Goal: Task Accomplishment & Management: Complete application form

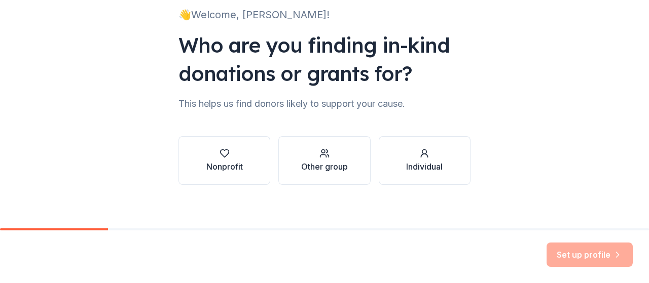
scroll to position [75, 0]
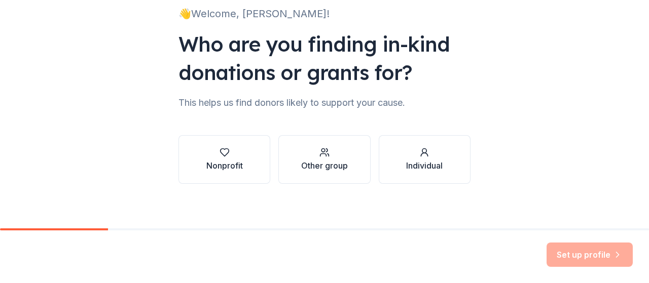
click at [239, 171] on button "Nonprofit" at bounding box center [224, 159] width 92 height 49
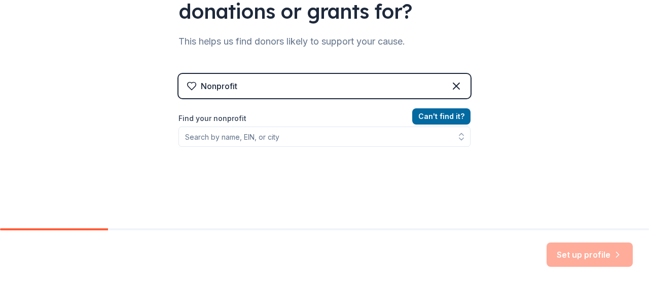
scroll to position [139, 0]
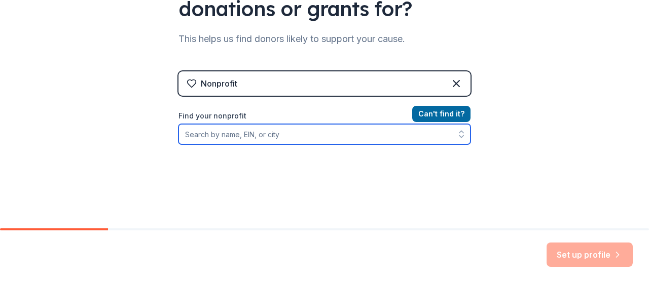
click at [293, 133] on input "Find your nonprofit" at bounding box center [324, 134] width 292 height 20
type input "C"
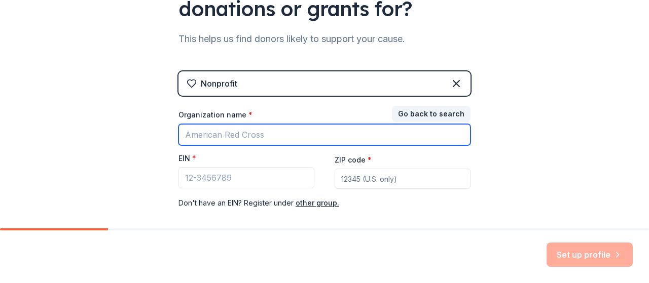
click at [289, 131] on input "Organization name *" at bounding box center [324, 134] width 292 height 21
type input "[PERSON_NAME] Boys Basketball"
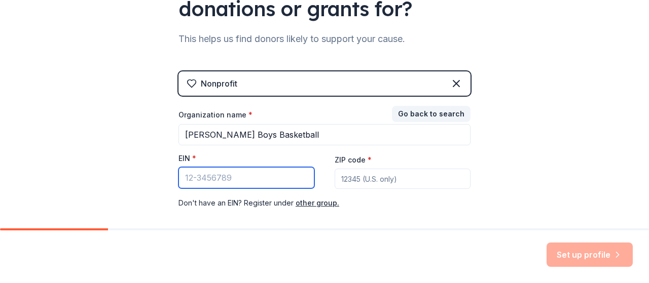
click at [272, 177] on input "EIN *" at bounding box center [246, 177] width 136 height 21
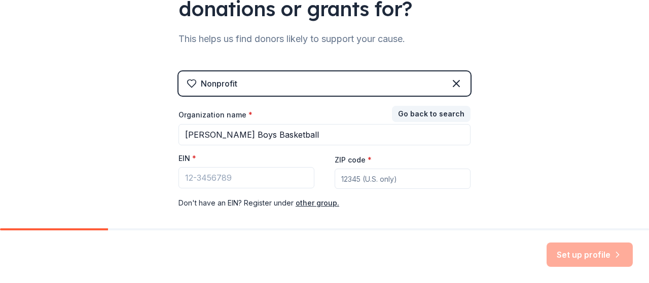
click at [403, 179] on input "ZIP code *" at bounding box center [402, 179] width 136 height 20
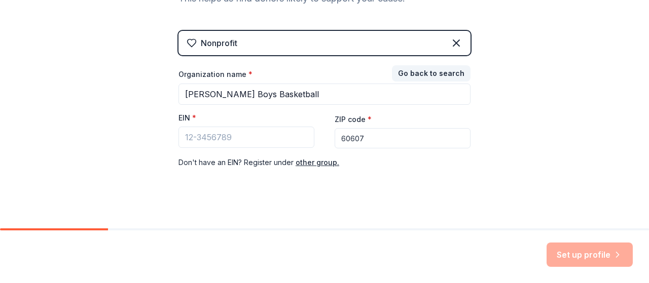
scroll to position [187, 0]
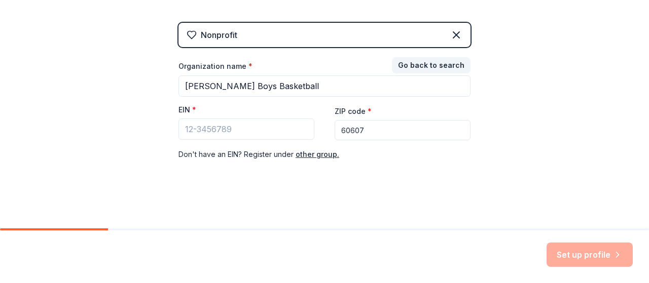
type input "60607"
click at [231, 129] on input "EIN *" at bounding box center [246, 129] width 136 height 21
paste input "[US_EMPLOYER_IDENTIFICATION_NUMBER]"
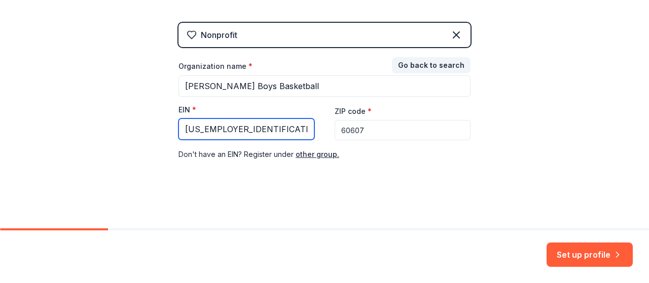
type input "[US_EMPLOYER_IDENTIFICATION_NUMBER]"
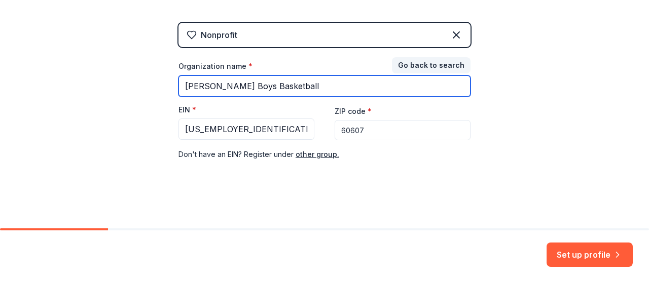
click at [313, 81] on input "[PERSON_NAME] Boys Basketball" at bounding box center [324, 86] width 292 height 21
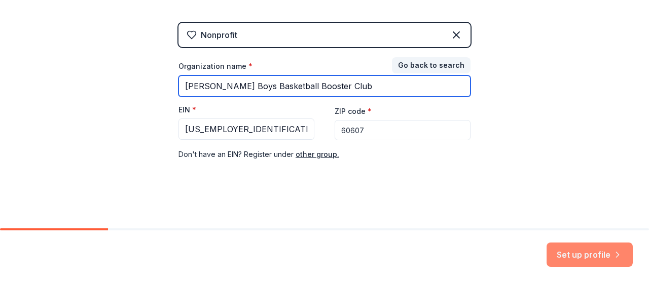
type input "[PERSON_NAME] Boys Basketball Booster Club"
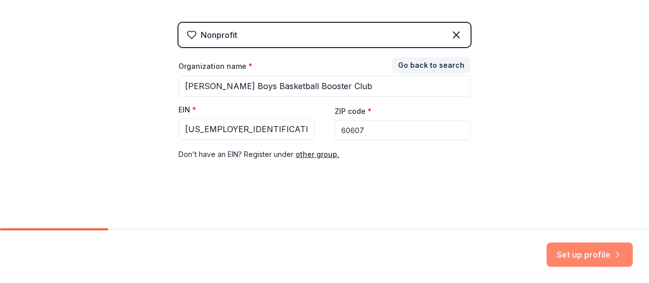
click at [590, 249] on button "Set up profile" at bounding box center [589, 255] width 86 height 24
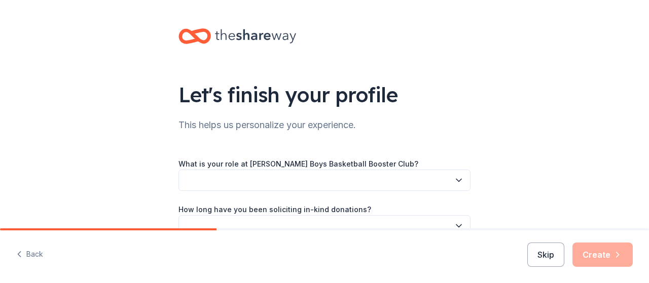
click at [454, 181] on icon "button" at bounding box center [459, 180] width 10 height 10
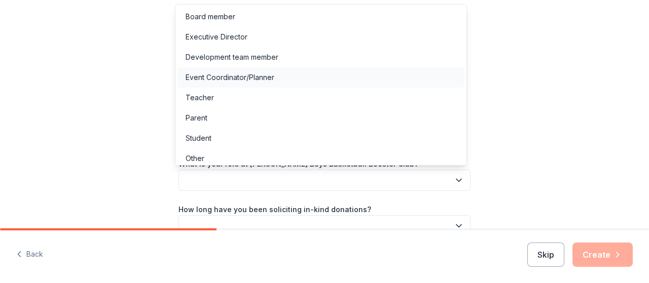
click at [341, 77] on div "Event Coordinator/Planner" at bounding box center [320, 77] width 287 height 20
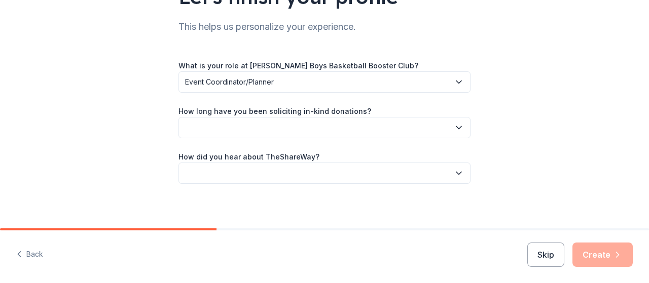
scroll to position [102, 0]
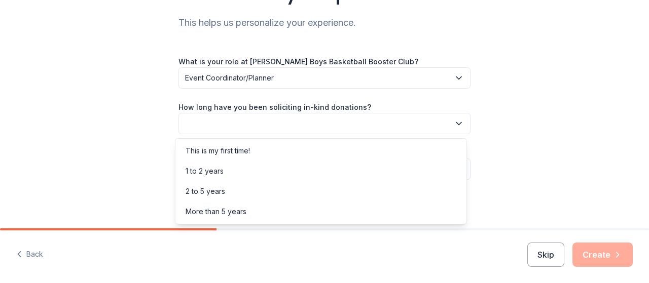
click at [460, 122] on button "button" at bounding box center [324, 123] width 292 height 21
click at [269, 215] on div "More than 5 years" at bounding box center [320, 212] width 287 height 20
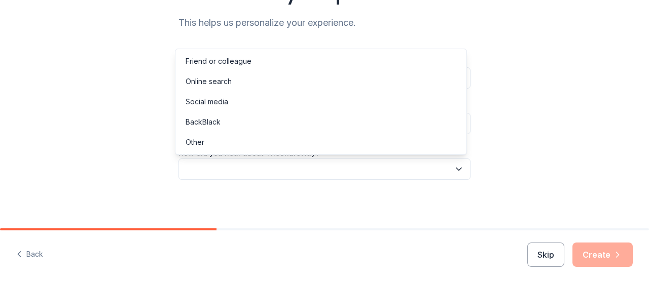
click at [458, 171] on icon "button" at bounding box center [459, 169] width 10 height 10
click at [313, 79] on div "Online search" at bounding box center [320, 81] width 287 height 20
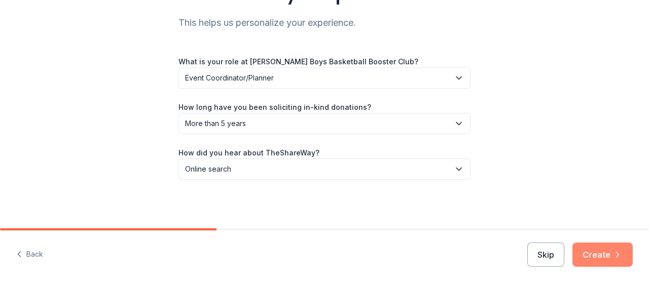
click at [603, 253] on button "Create" at bounding box center [602, 255] width 60 height 24
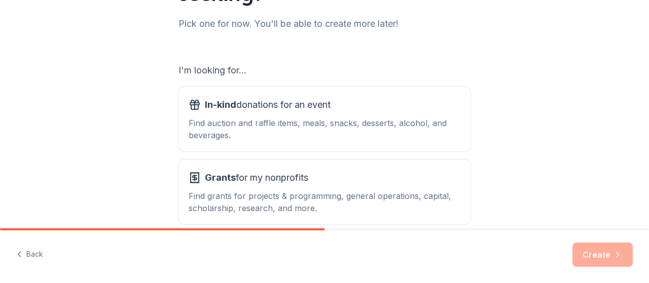
scroll to position [130, 0]
click at [300, 116] on div "In-kind donations for an event Find auction and raffle items, meals, snacks, de…" at bounding box center [324, 119] width 272 height 45
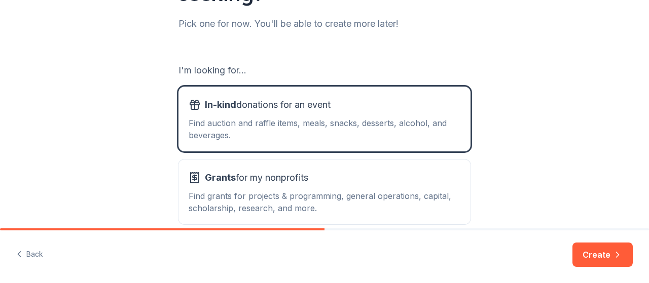
click at [589, 255] on button "Create" at bounding box center [602, 255] width 60 height 24
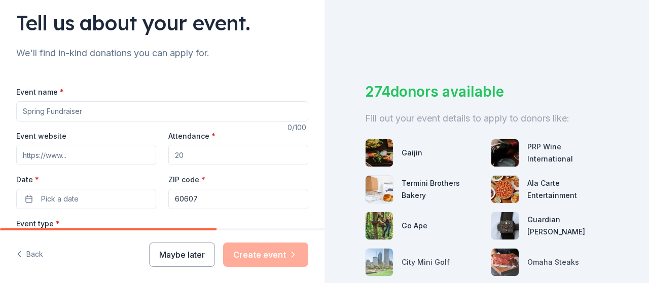
scroll to position [73, 0]
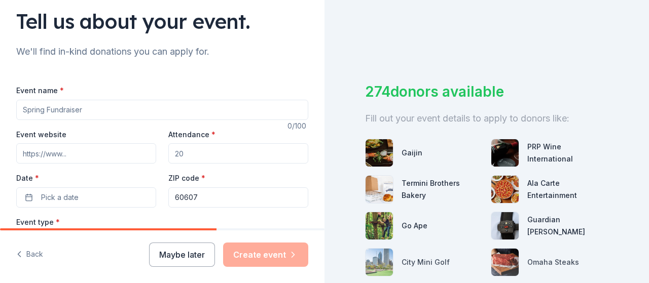
click at [90, 108] on input "Event name *" at bounding box center [162, 110] width 292 height 20
type input "Chicago Elite Classic 2025 Basketball Showcase"
click at [136, 156] on input "Event website" at bounding box center [86, 153] width 140 height 20
type input "W"
paste input "[DOMAIN_NAME]"
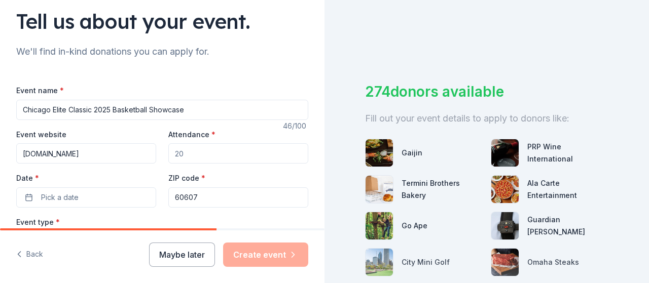
type input "[DOMAIN_NAME]"
click at [243, 146] on input "Attendance *" at bounding box center [238, 153] width 140 height 20
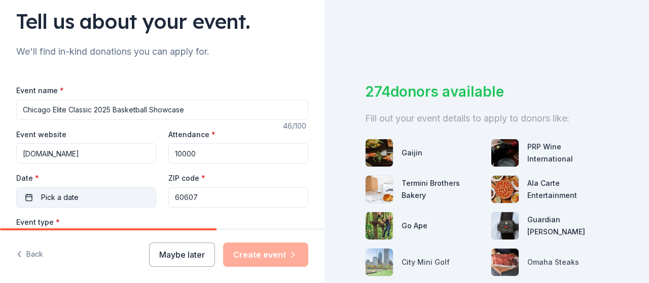
click at [116, 191] on button "Pick a date" at bounding box center [86, 197] width 140 height 20
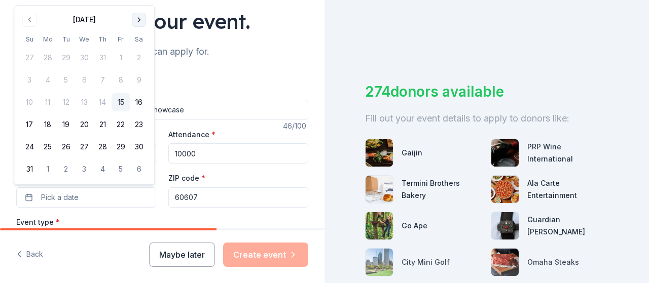
click at [140, 18] on button "Go to next month" at bounding box center [139, 20] width 14 height 14
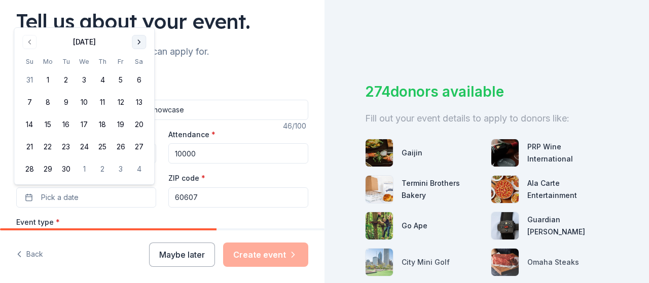
click at [137, 40] on button "Go to next month" at bounding box center [139, 42] width 14 height 14
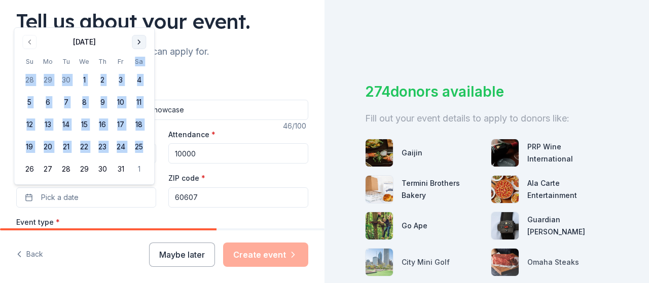
click at [137, 56] on th "Sa" at bounding box center [139, 61] width 18 height 11
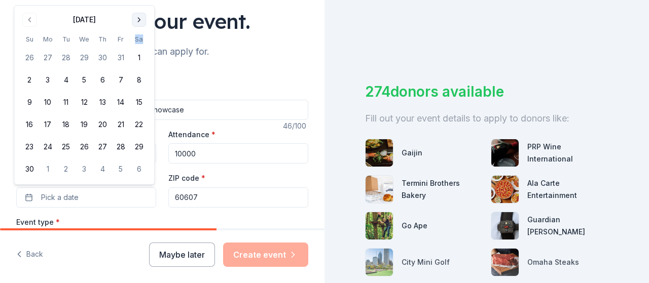
click at [141, 23] on button "Go to next month" at bounding box center [139, 20] width 14 height 14
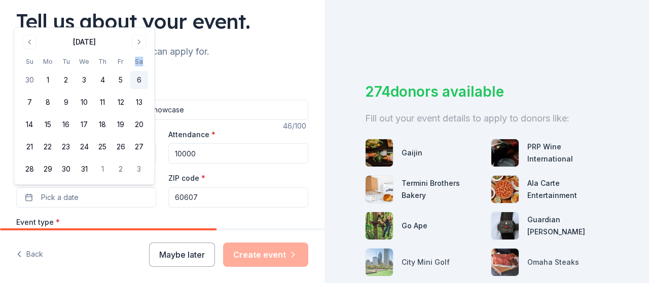
click at [138, 79] on button "6" at bounding box center [139, 80] width 18 height 18
click at [173, 153] on input "10000" at bounding box center [238, 153] width 140 height 20
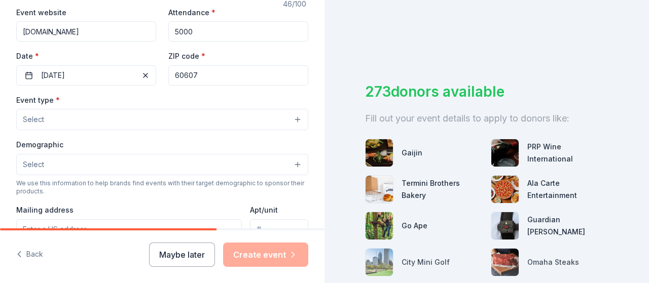
scroll to position [196, 0]
type input "5000"
click at [287, 117] on button "Select" at bounding box center [162, 118] width 292 height 21
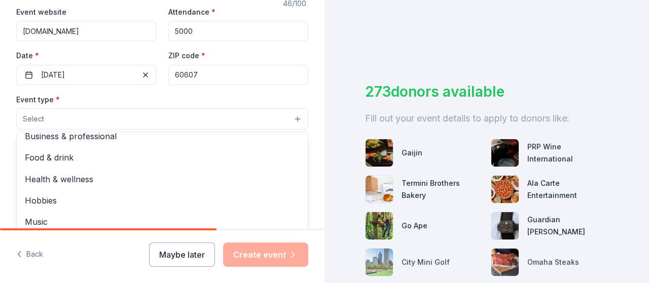
scroll to position [33, 0]
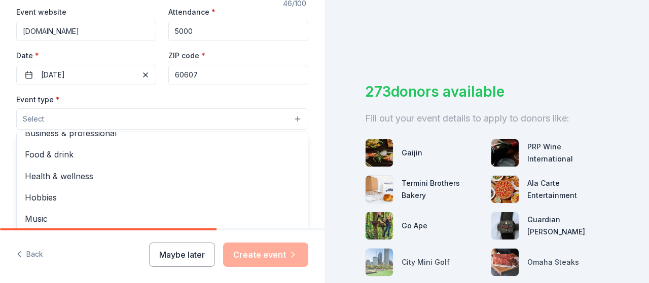
drag, startPoint x: 316, startPoint y: 127, endPoint x: 314, endPoint y: 143, distance: 16.3
click at [314, 146] on div "Tell us about your event. We'll find in-kind donations you can apply for. Event…" at bounding box center [162, 141] width 324 height 674
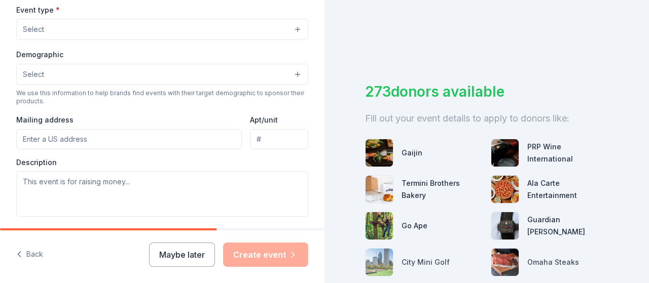
scroll to position [286, 0]
click at [288, 27] on button "Select" at bounding box center [162, 29] width 292 height 21
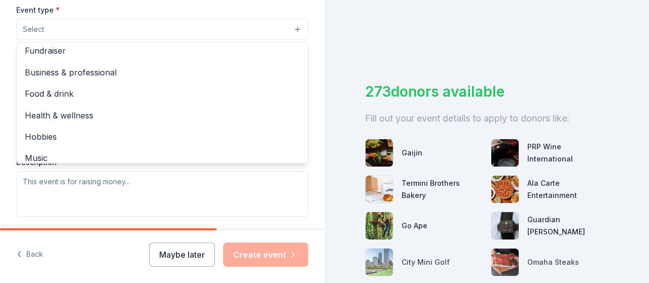
scroll to position [0, 0]
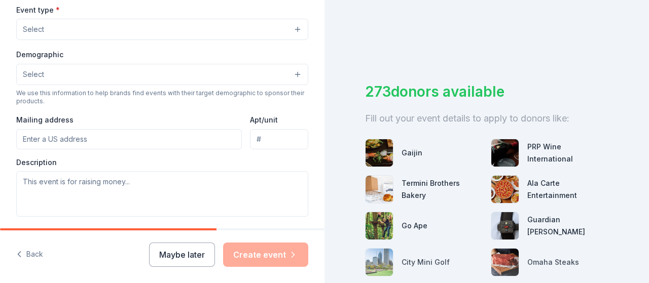
click at [299, 28] on button "Select" at bounding box center [162, 29] width 292 height 21
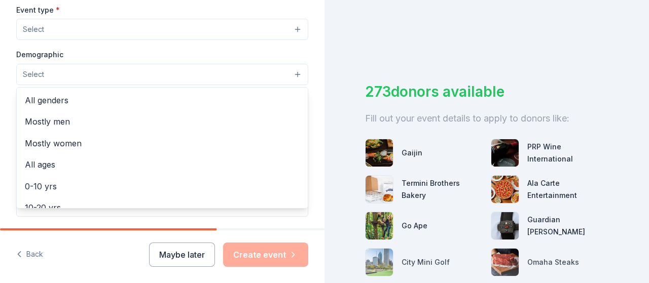
click at [292, 71] on button "Select" at bounding box center [162, 74] width 292 height 21
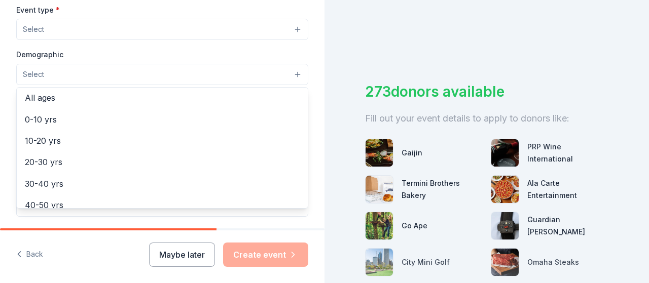
scroll to position [71, 0]
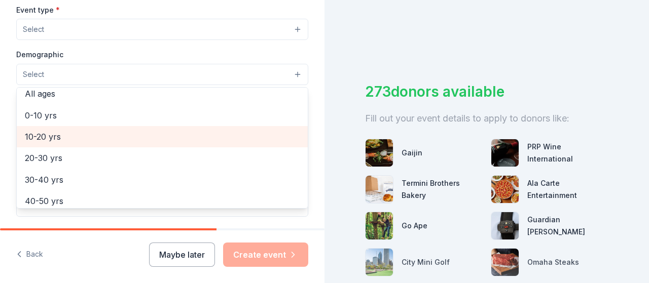
click at [188, 136] on span "10-20 yrs" at bounding box center [162, 136] width 275 height 13
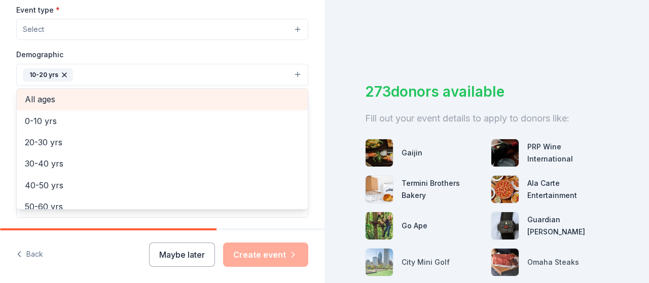
click at [169, 93] on span "All ages" at bounding box center [162, 99] width 275 height 13
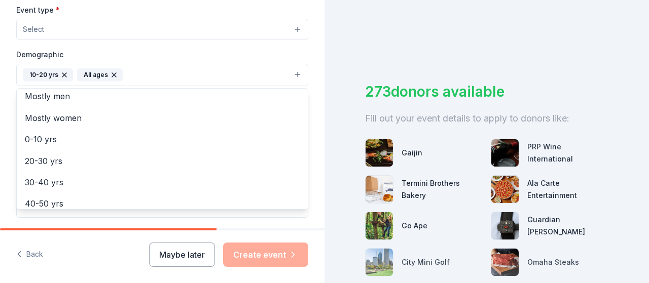
scroll to position [44, 0]
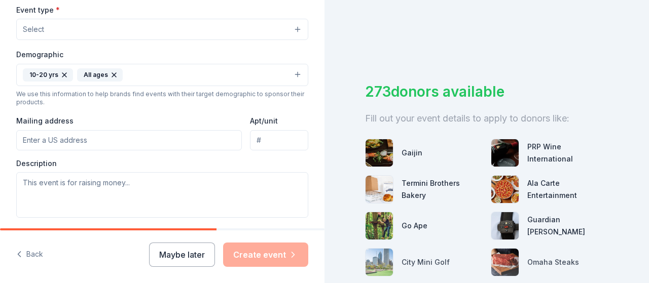
click at [112, 73] on icon "button" at bounding box center [114, 75] width 4 height 4
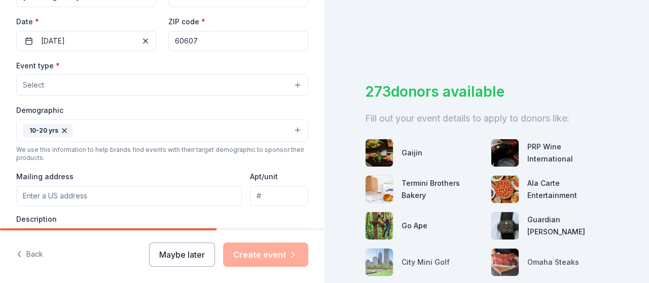
scroll to position [216, 0]
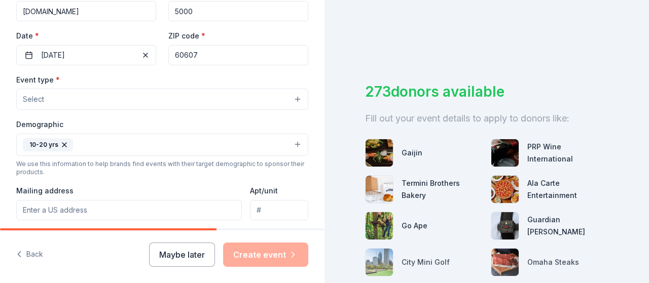
click at [289, 98] on button "Select" at bounding box center [162, 99] width 292 height 21
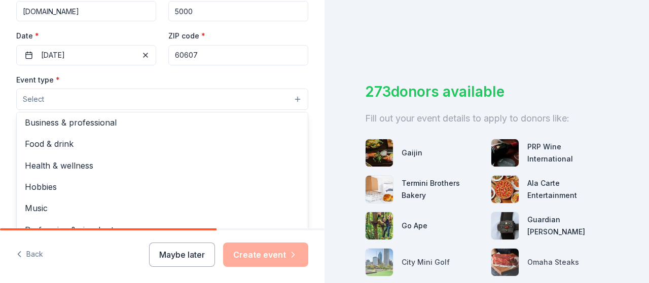
scroll to position [33, 0]
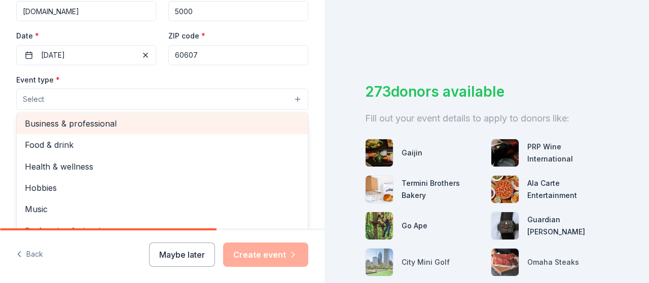
click at [221, 113] on div "Business & professional" at bounding box center [162, 123] width 291 height 21
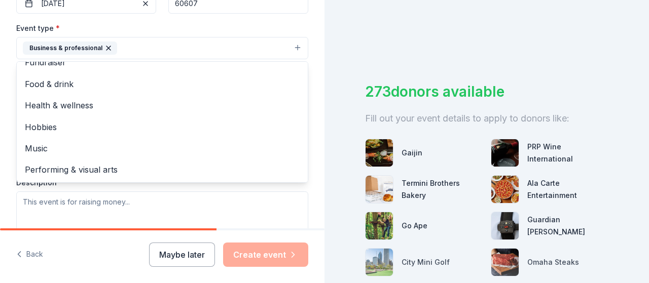
scroll to position [277, 0]
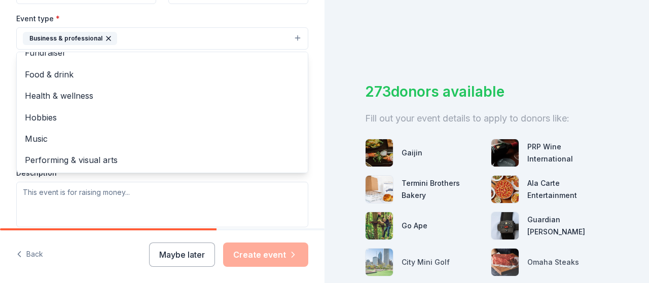
click at [310, 123] on div "Tell us about your event. We'll find in-kind donations you can apply for. Event…" at bounding box center [162, 61] width 324 height 676
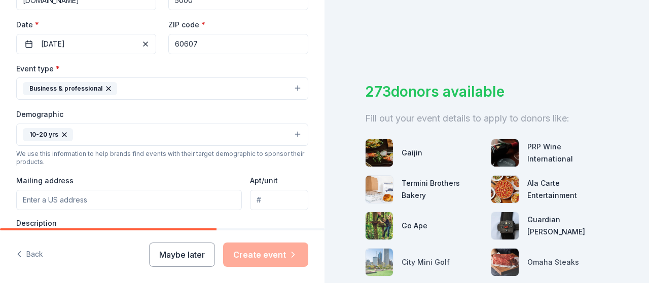
scroll to position [224, 0]
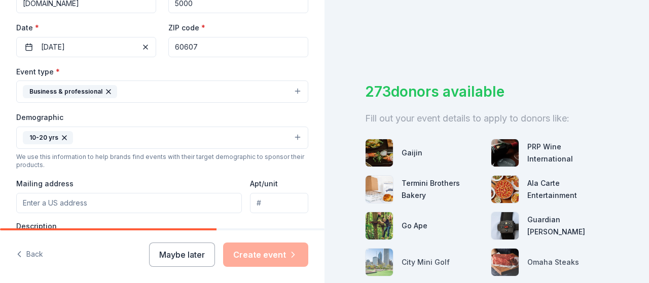
click at [286, 89] on button "Business & professional" at bounding box center [162, 92] width 292 height 22
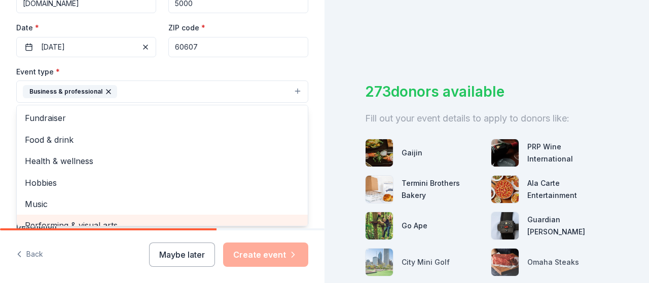
click at [160, 220] on span "Performing & visual arts" at bounding box center [162, 225] width 275 height 13
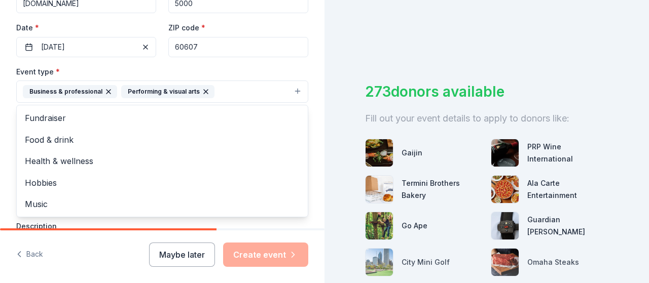
click at [100, 91] on div "Business & professional" at bounding box center [70, 91] width 94 height 13
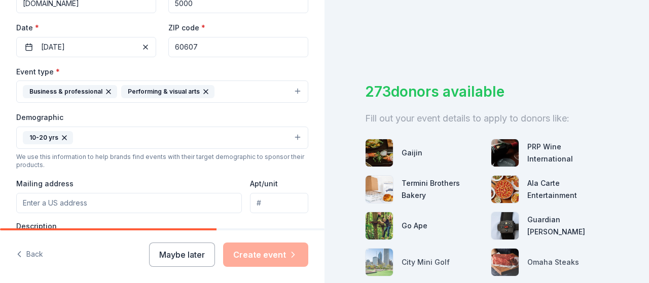
click at [107, 88] on icon "button" at bounding box center [108, 92] width 8 height 8
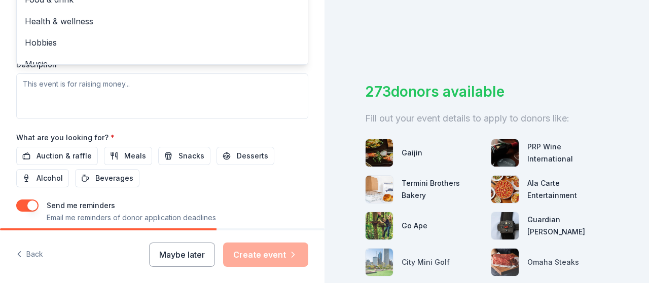
scroll to position [387, 0]
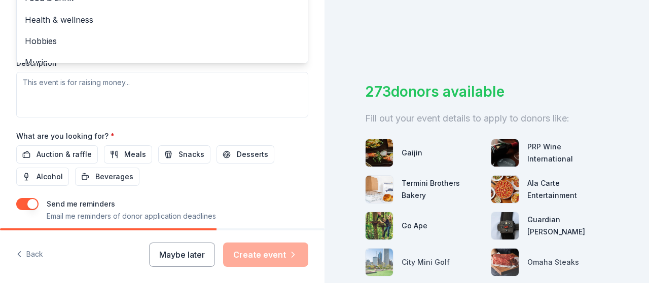
click at [137, 80] on div "Event type * Performing & visual arts Fundraiser Business & professional Food &…" at bounding box center [162, 9] width 292 height 215
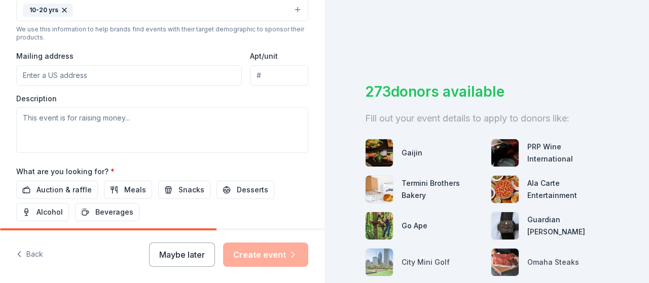
scroll to position [353, 0]
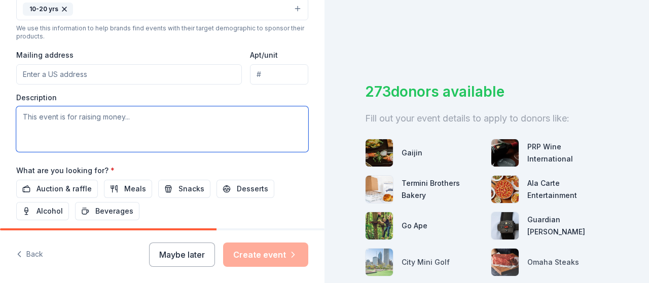
click at [122, 116] on textarea at bounding box center [162, 129] width 292 height 46
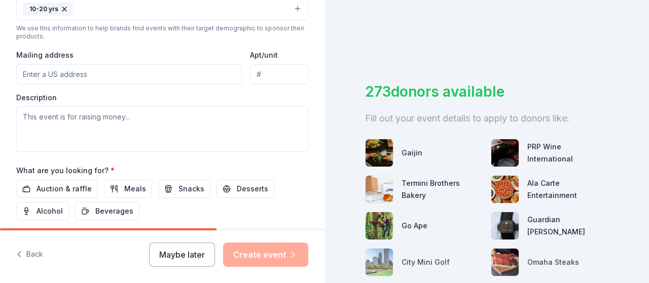
click at [122, 68] on input "Mailing address" at bounding box center [128, 74] width 225 height 20
paste input "[STREET_ADDRESS]"
type input "[STREET_ADDRESS]"
click at [214, 73] on input "[STREET_ADDRESS]" at bounding box center [128, 74] width 225 height 20
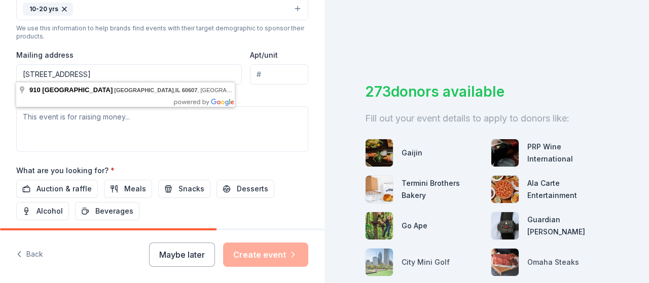
click at [268, 69] on input "Apt/unit" at bounding box center [279, 74] width 58 height 20
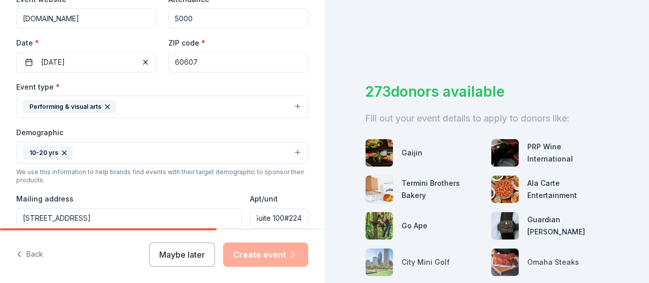
scroll to position [150, 0]
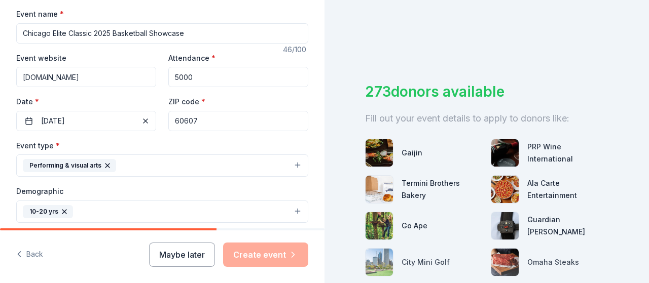
type input "Suite 100#224"
click at [181, 167] on button "Performing & visual arts" at bounding box center [162, 166] width 292 height 22
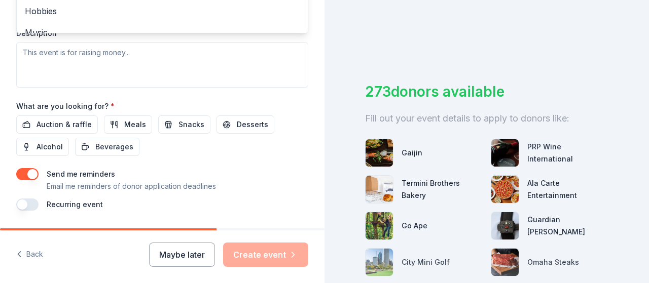
scroll to position [418, 0]
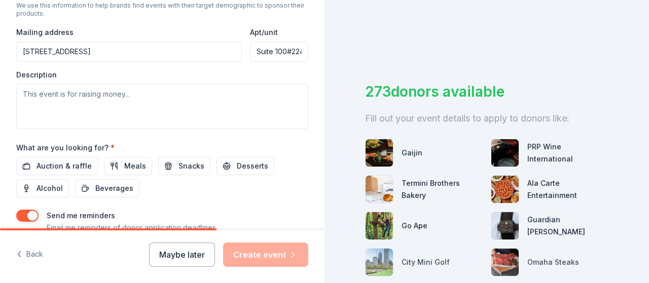
scroll to position [376, 0]
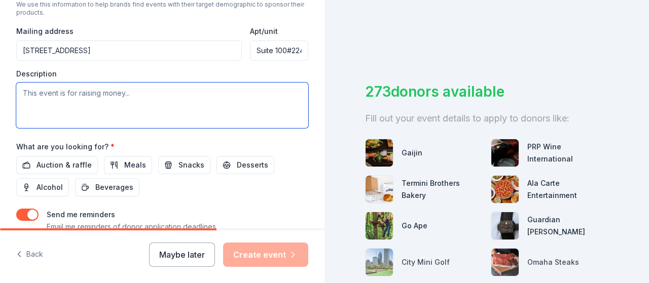
click at [60, 91] on textarea at bounding box center [162, 106] width 292 height 46
click at [59, 94] on textarea at bounding box center [162, 106] width 292 height 46
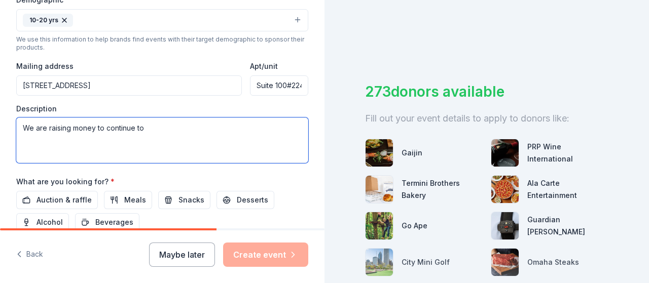
scroll to position [326, 0]
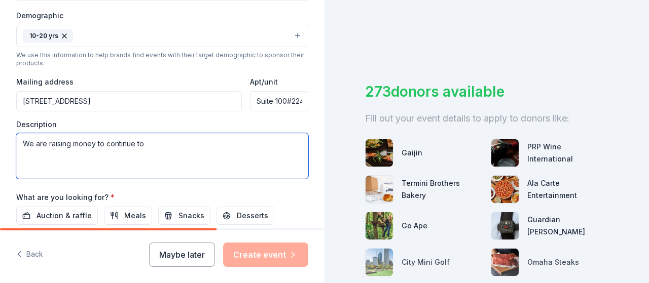
paste textarea "Over the years, we have been successful in showcasing top high school basketbal…"
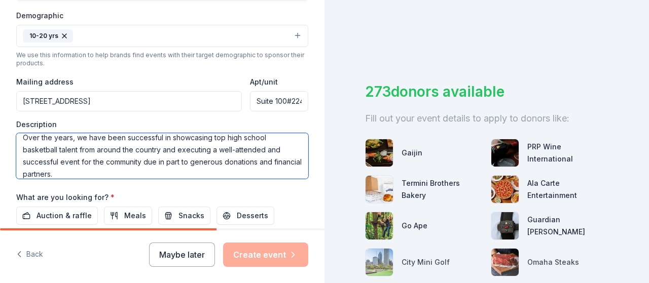
scroll to position [0, 0]
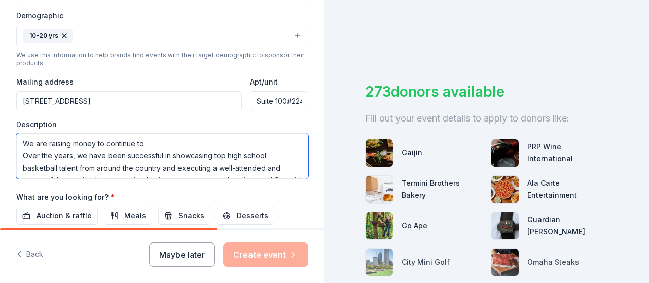
click at [161, 141] on textarea "We are raising money to continue to Over the years, we have been successful in …" at bounding box center [162, 156] width 292 height 46
click at [161, 144] on textarea "We are raising money to continue to holdthis event. Over the years, we have bee…" at bounding box center [162, 156] width 292 height 46
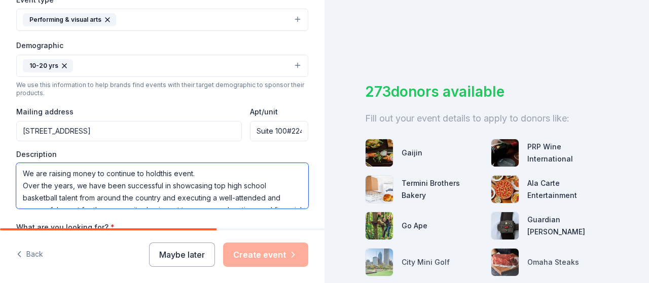
scroll to position [275, 0]
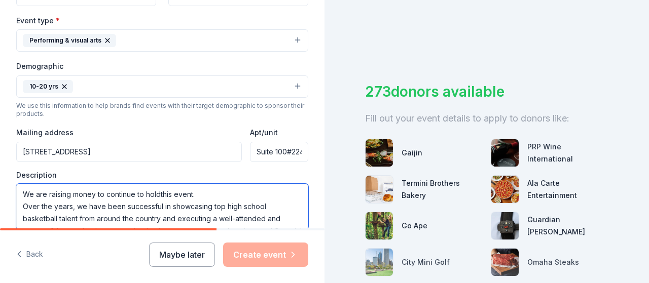
click at [217, 192] on textarea "We are raising money to continue to holdthis event. Over the years, we have bee…" at bounding box center [162, 207] width 292 height 46
click at [217, 193] on textarea "We are raising money to continue to holdthis event. Over the years, we have bee…" at bounding box center [162, 207] width 292 height 46
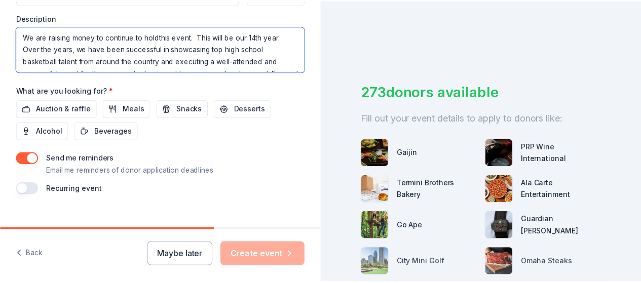
scroll to position [445, 0]
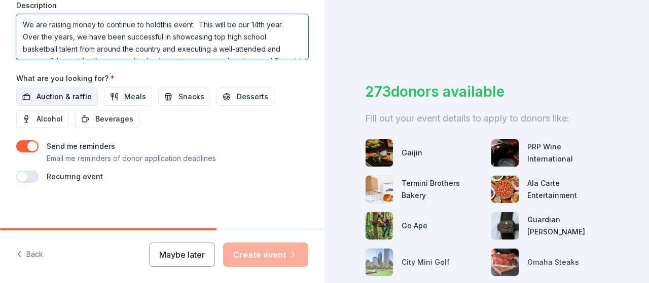
type textarea "We are raising money to continue to holdthis event. This will be our 14th year.…"
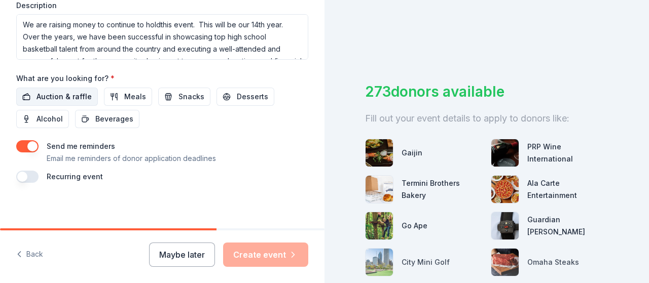
click at [63, 92] on span "Auction & raffle" at bounding box center [63, 97] width 55 height 12
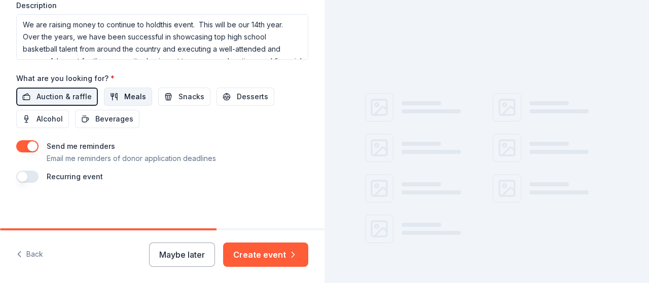
click at [126, 91] on span "Meals" at bounding box center [135, 97] width 22 height 12
click at [180, 94] on span "Snacks" at bounding box center [191, 97] width 26 height 12
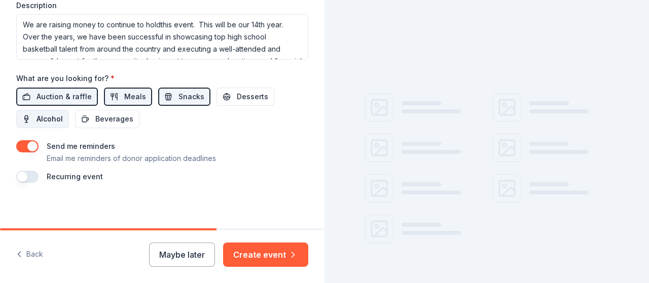
click at [51, 115] on span "Alcohol" at bounding box center [49, 119] width 26 height 12
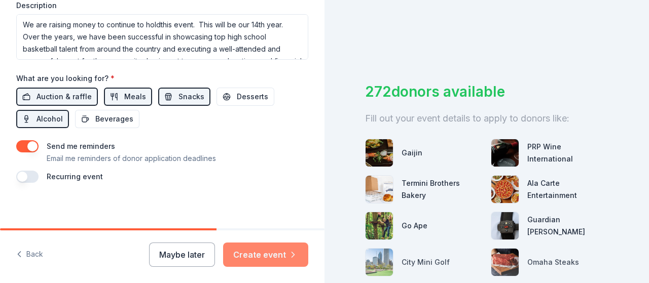
click at [268, 257] on button "Create event" at bounding box center [265, 255] width 85 height 24
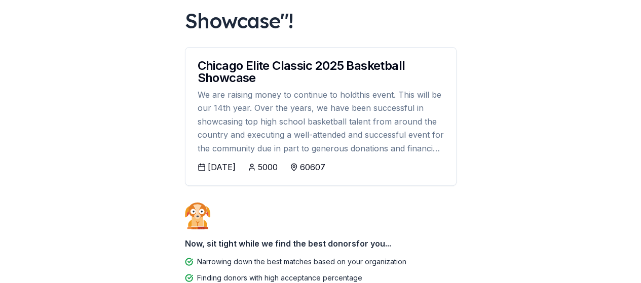
scroll to position [121, 0]
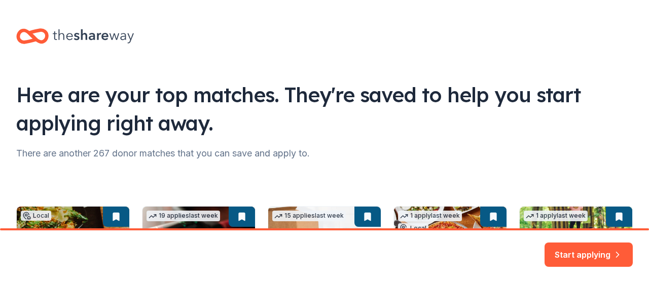
drag, startPoint x: 645, startPoint y: 51, endPoint x: 642, endPoint y: 143, distance: 92.3
click at [642, 143] on html "[STREET_ADDRESS] Here are your top matches. They're saved to help you start app…" at bounding box center [324, 141] width 649 height 283
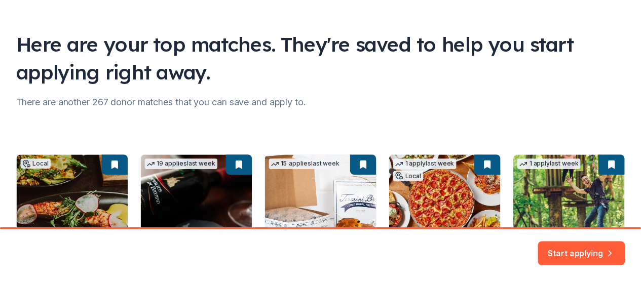
scroll to position [197, 0]
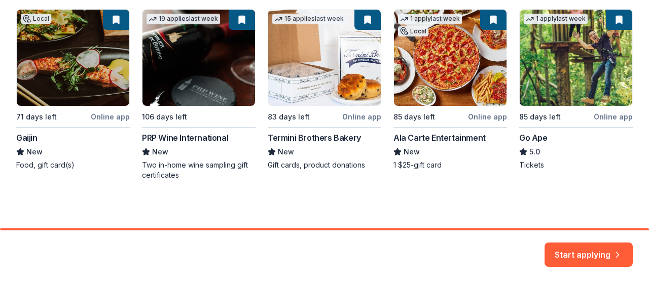
click at [585, 254] on button "Start applying" at bounding box center [588, 249] width 88 height 24
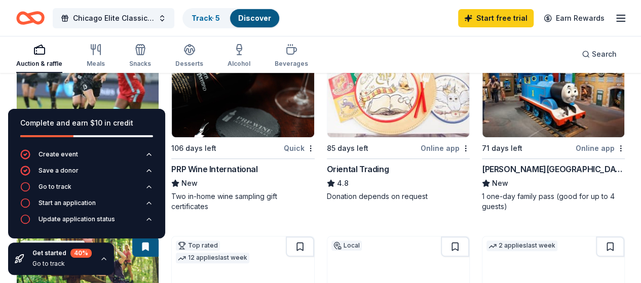
scroll to position [148, 0]
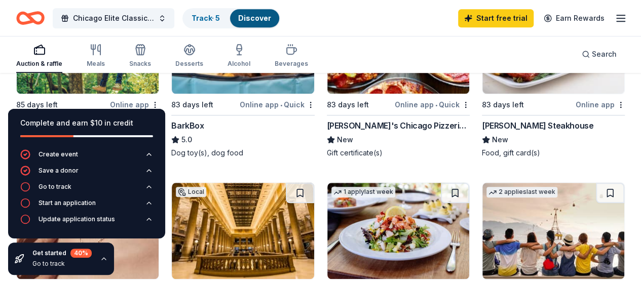
scroll to position [389, 0]
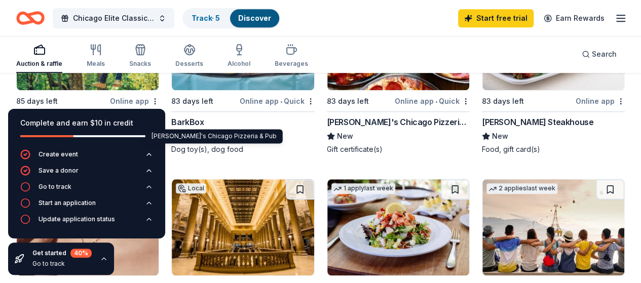
click at [327, 120] on div "[PERSON_NAME]'s Chicago Pizzeria & Pub" at bounding box center [398, 122] width 143 height 12
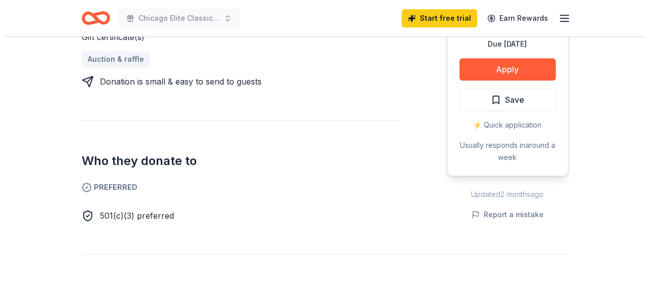
scroll to position [456, 0]
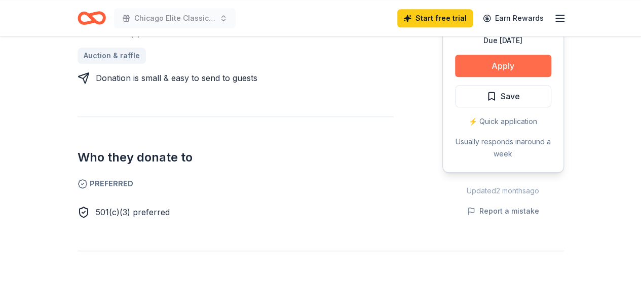
click at [508, 66] on button "Apply" at bounding box center [503, 66] width 96 height 22
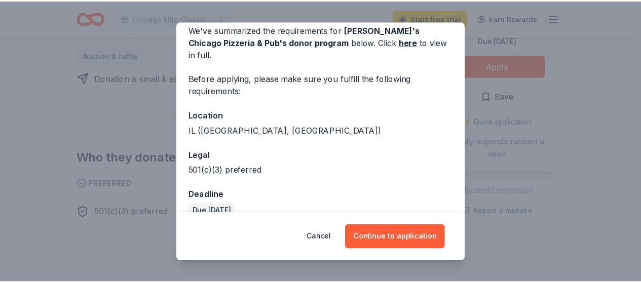
scroll to position [51, 0]
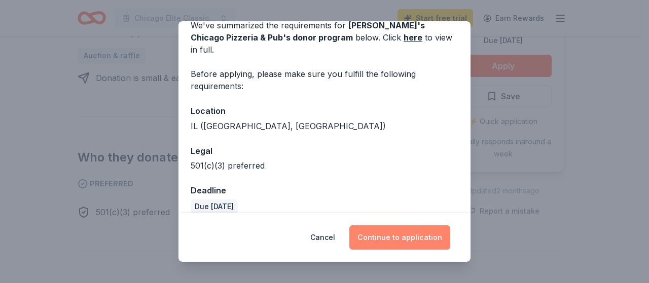
click at [406, 238] on button "Continue to application" at bounding box center [399, 237] width 101 height 24
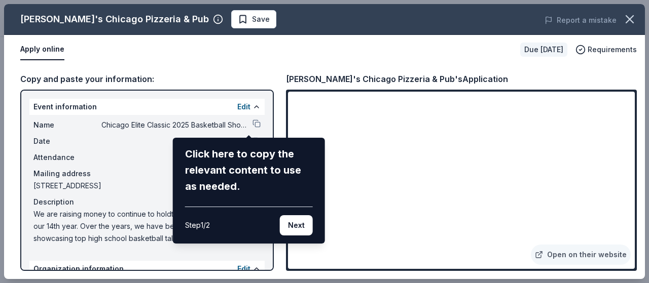
click at [302, 228] on button "Next" at bounding box center [296, 225] width 33 height 20
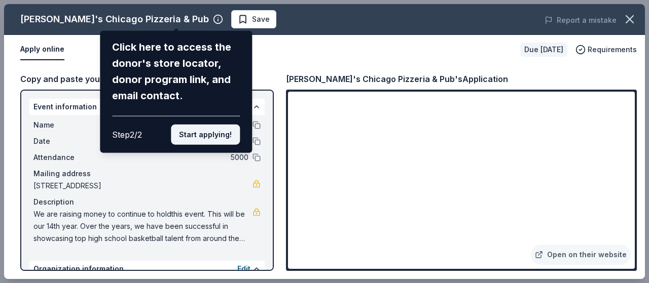
click at [212, 133] on button "Start applying!" at bounding box center [205, 135] width 69 height 20
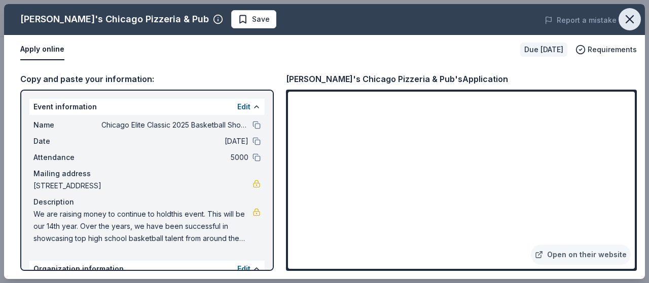
click at [630, 16] on icon "button" at bounding box center [629, 19] width 14 height 14
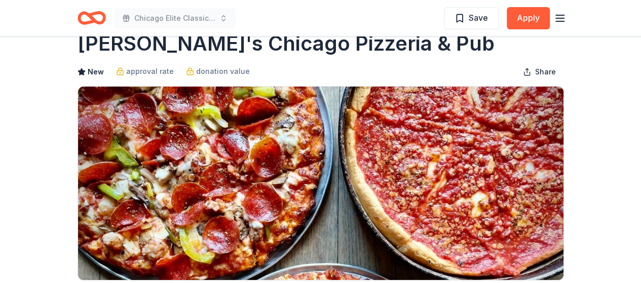
scroll to position [5, 0]
